Goal: Navigation & Orientation: Find specific page/section

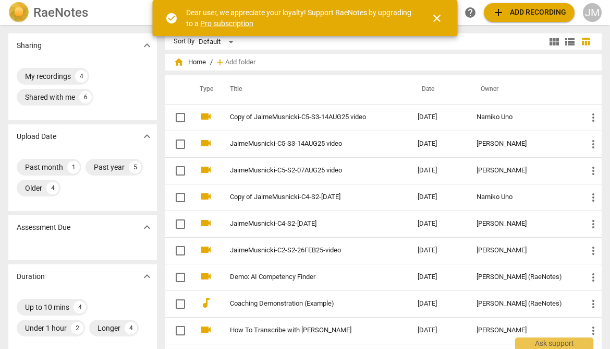
click at [553, 41] on span "view_module" at bounding box center [554, 41] width 13 height 13
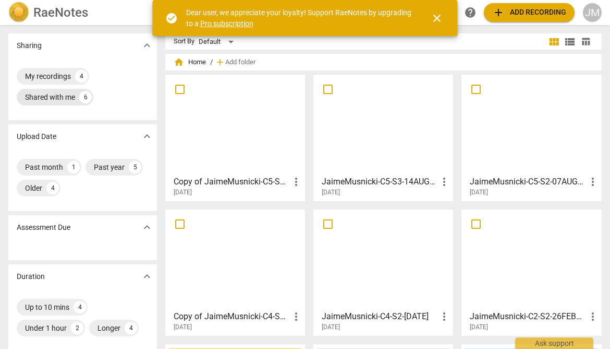
click at [61, 96] on div "Shared with me" at bounding box center [50, 97] width 50 height 10
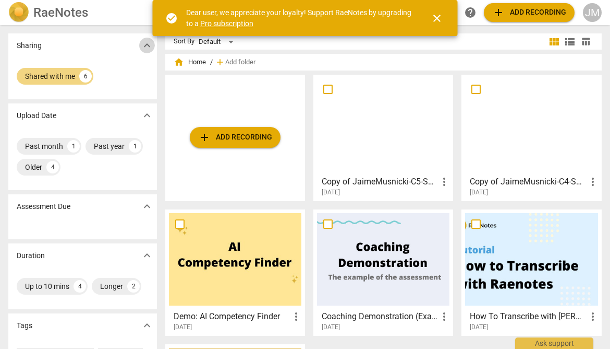
click at [146, 47] on span "expand_more" at bounding box center [147, 45] width 13 height 13
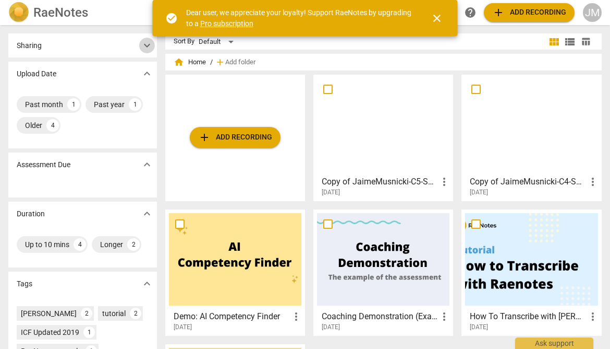
click at [146, 47] on span "expand_more" at bounding box center [147, 45] width 13 height 13
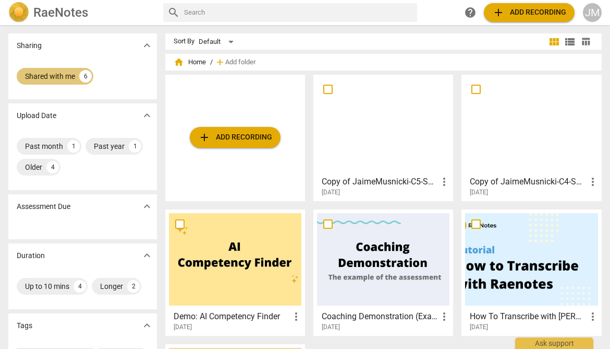
click at [83, 76] on div "6" at bounding box center [85, 76] width 13 height 13
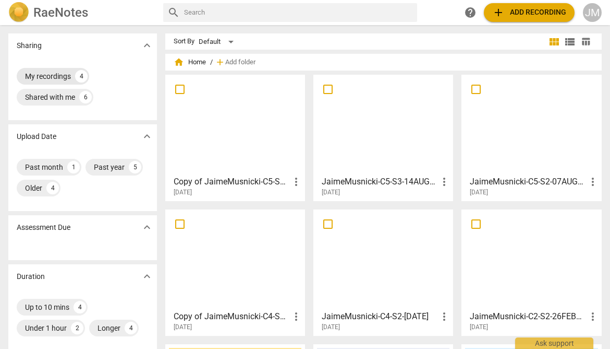
click at [75, 78] on div "My recordings 4" at bounding box center [53, 76] width 73 height 17
